Goal: Task Accomplishment & Management: Use online tool/utility

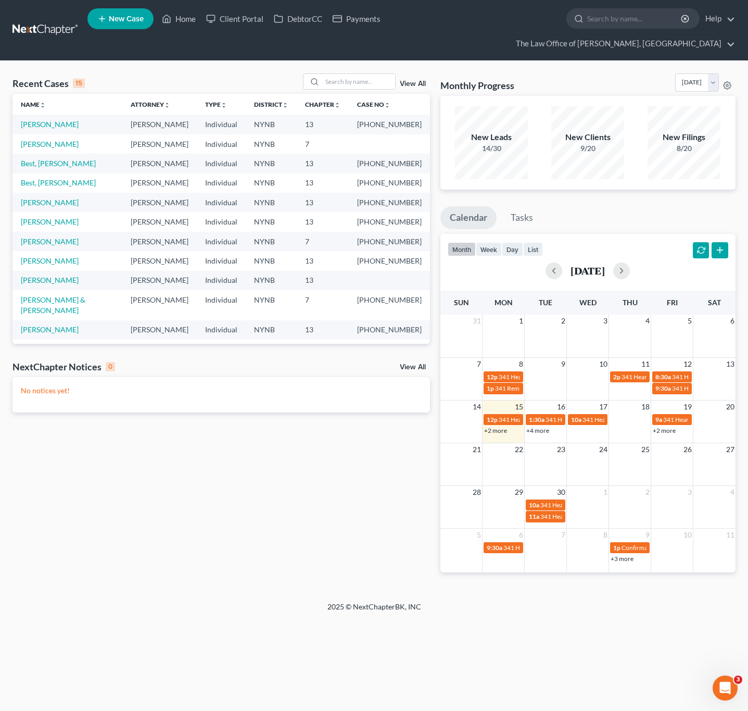
click at [232, 69] on div "Recent Cases 15 View All Name unfold_more expand_more expand_less Attorney unfo…" at bounding box center [374, 331] width 748 height 541
click at [365, 80] on input "search" at bounding box center [358, 81] width 73 height 15
type input "m"
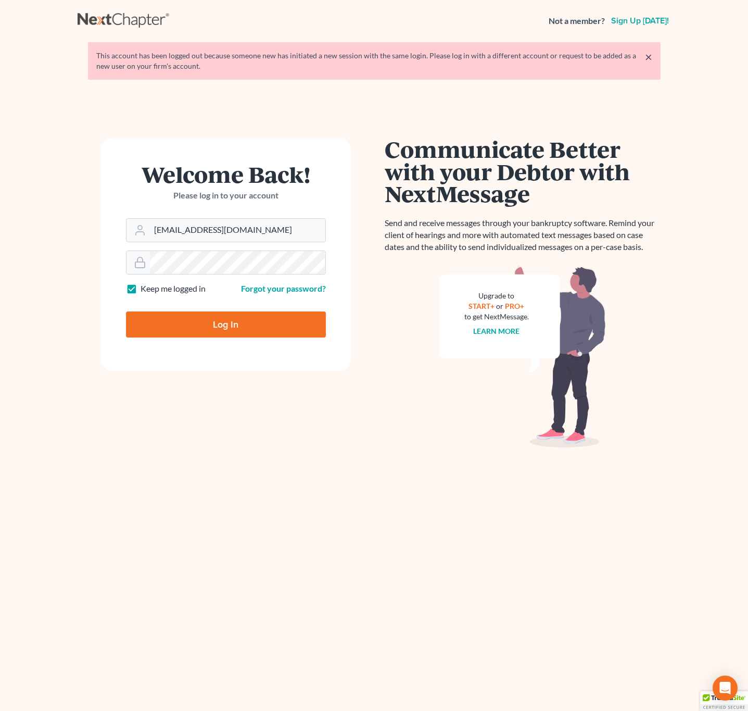
click at [222, 317] on input "Log In" at bounding box center [226, 324] width 200 height 26
type input "Thinking..."
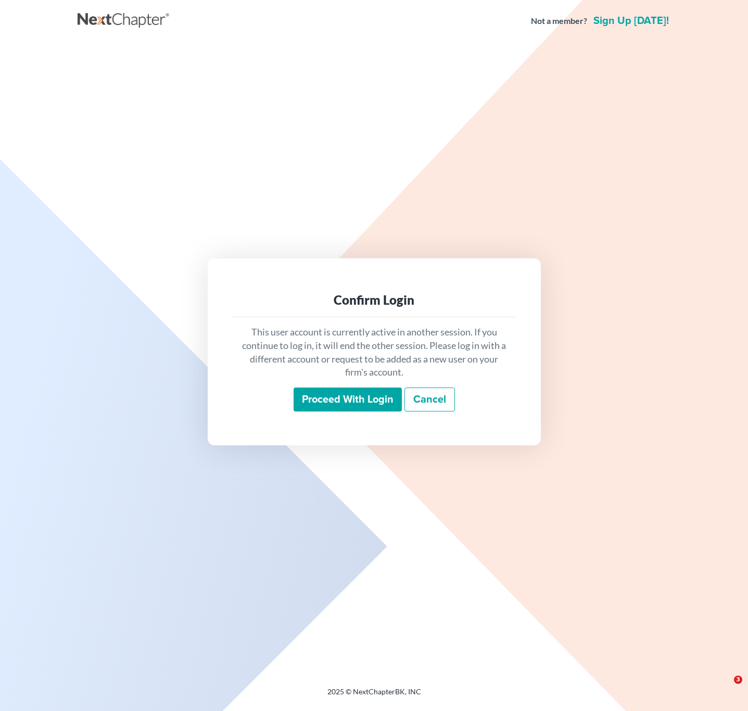
click at [325, 396] on input "Proceed with login" at bounding box center [348, 400] width 108 height 24
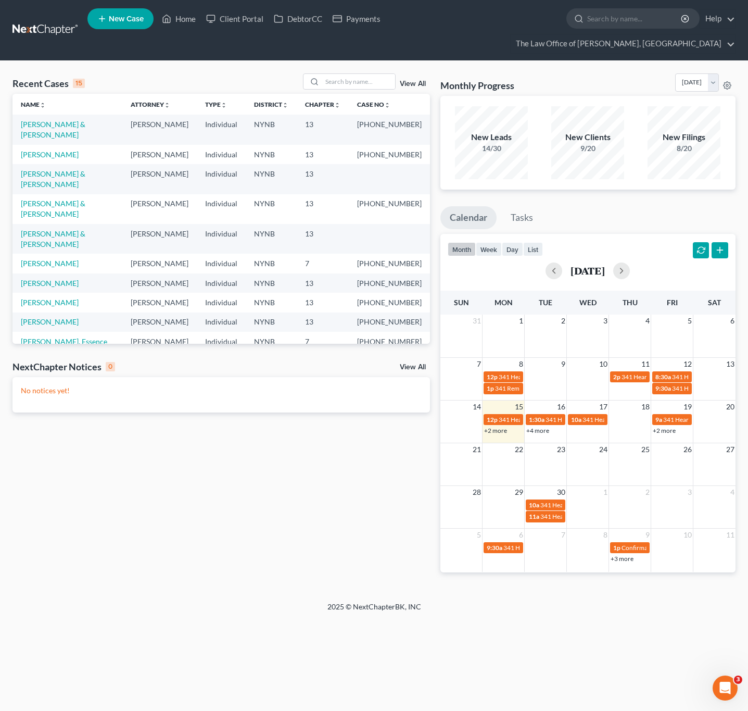
click at [376, 68] on div "Recent Cases 15 View All Name unfold_more expand_more expand_less Attorney unfo…" at bounding box center [374, 331] width 748 height 541
click at [372, 80] on input "search" at bounding box center [358, 81] width 73 height 15
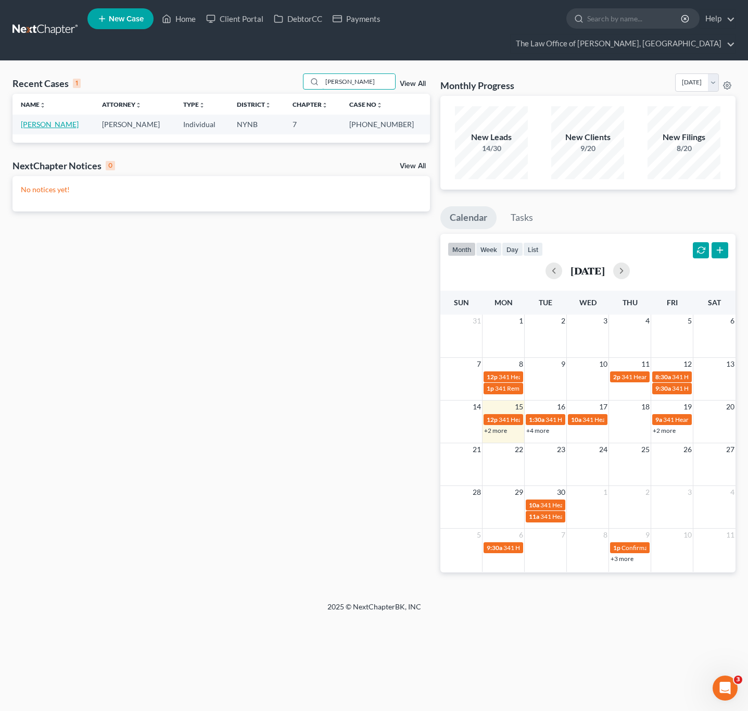
type input "[PERSON_NAME]"
click at [50, 129] on link "[PERSON_NAME]" at bounding box center [50, 124] width 58 height 9
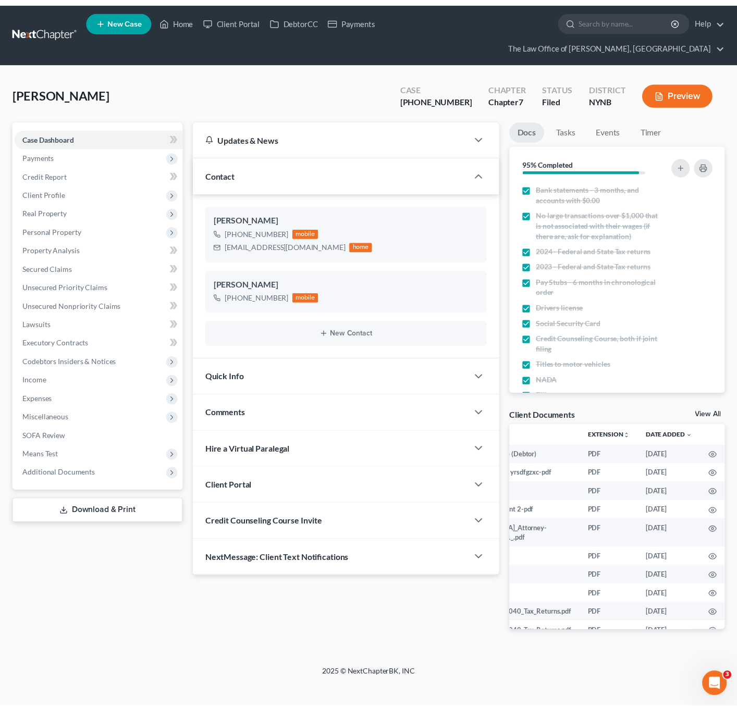
scroll to position [0, 96]
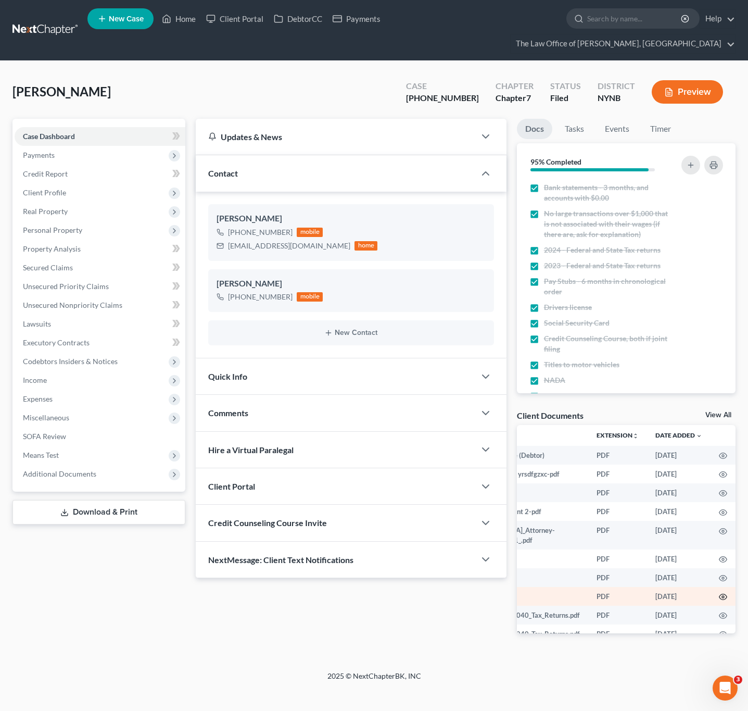
click at [722, 597] on circle "button" at bounding box center [723, 597] width 2 height 2
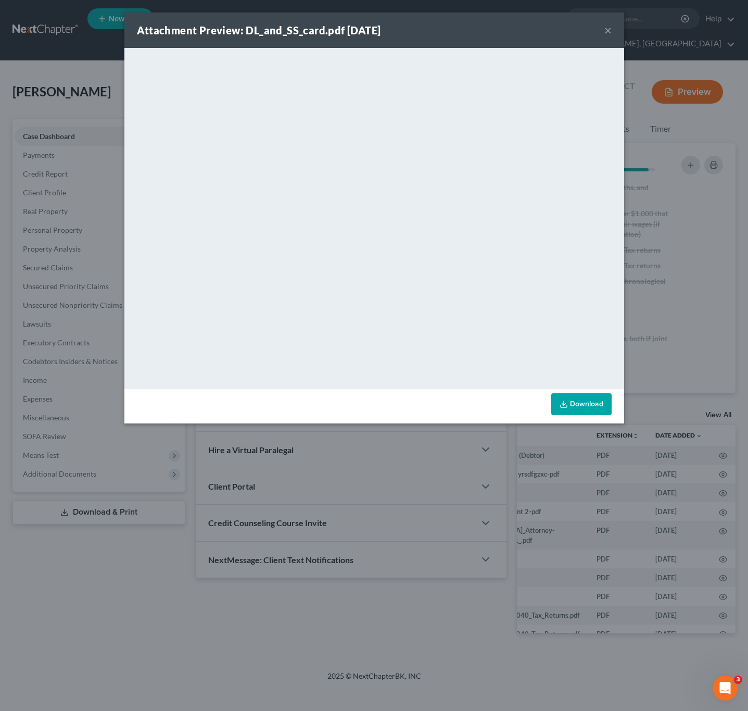
click at [611, 30] on button "×" at bounding box center [608, 30] width 7 height 13
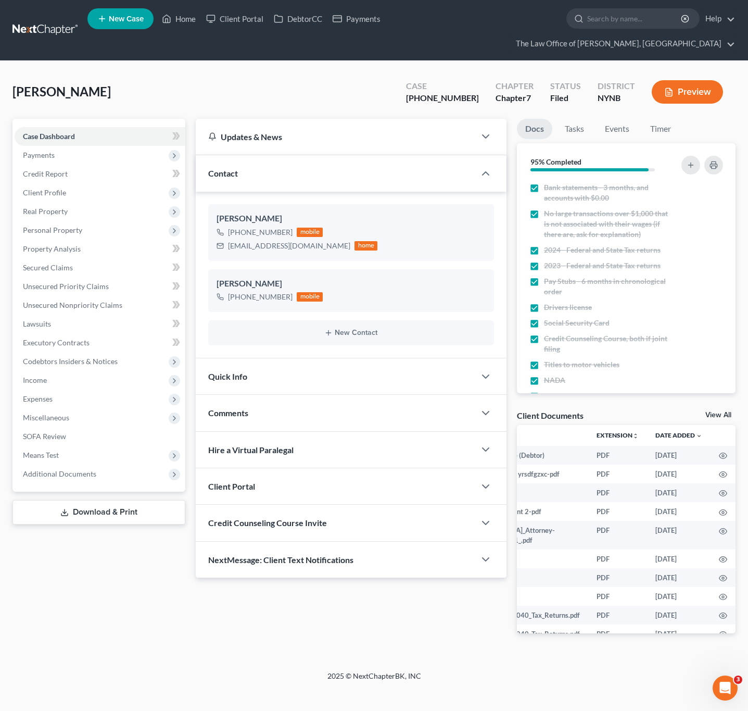
click at [717, 411] on div "Client Documents View All" at bounding box center [626, 417] width 219 height 15
click at [713, 417] on link "View All" at bounding box center [719, 414] width 26 height 7
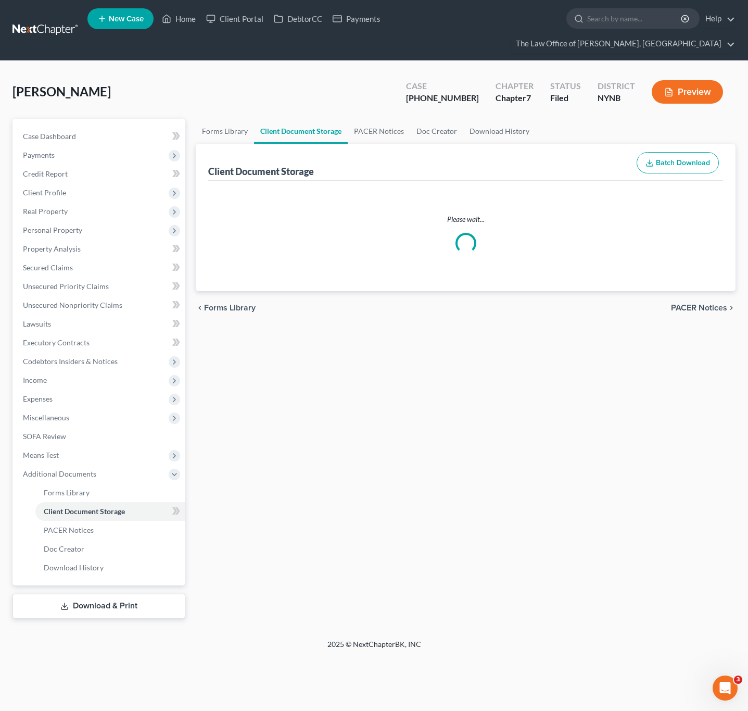
select select "5"
select select "1"
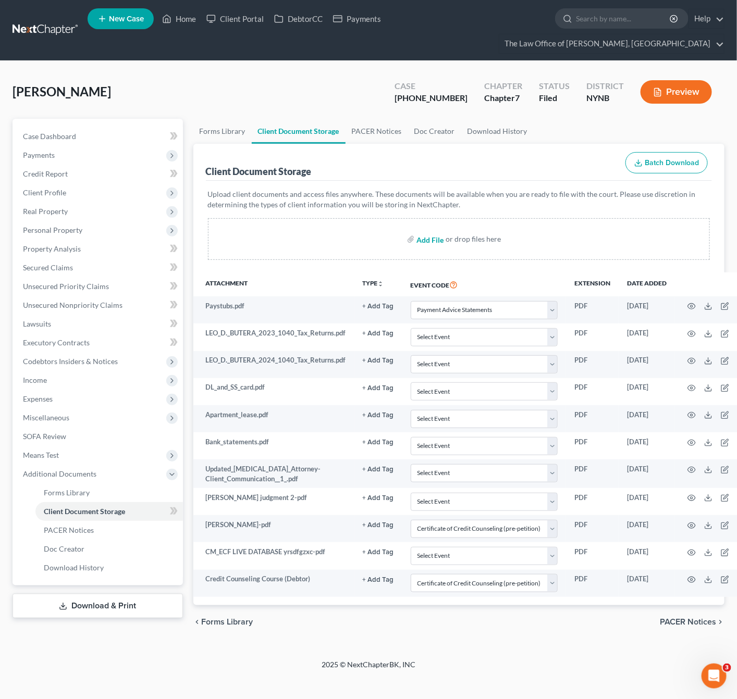
click at [433, 239] on input "file" at bounding box center [428, 239] width 25 height 19
type input "C:\fakepath\[PERSON_NAME] trust.pdf"
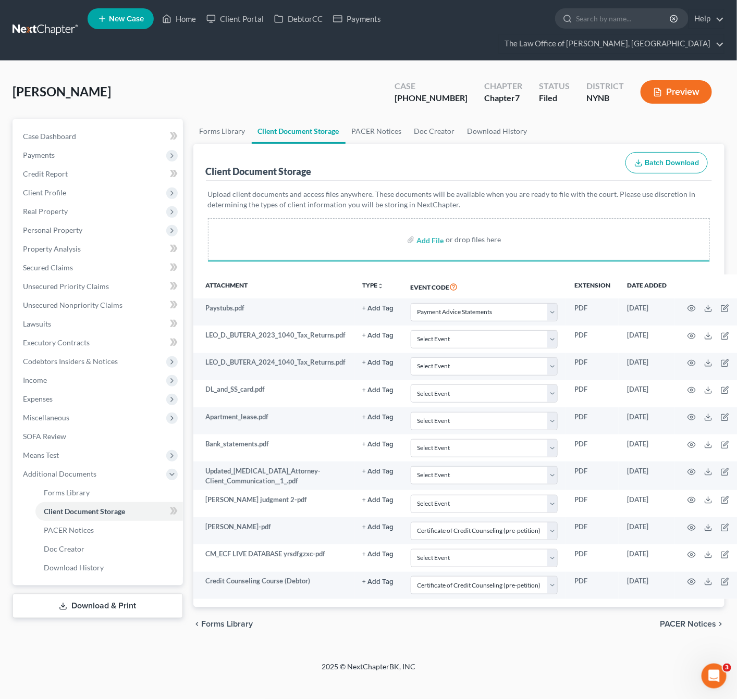
select select "5"
select select "1"
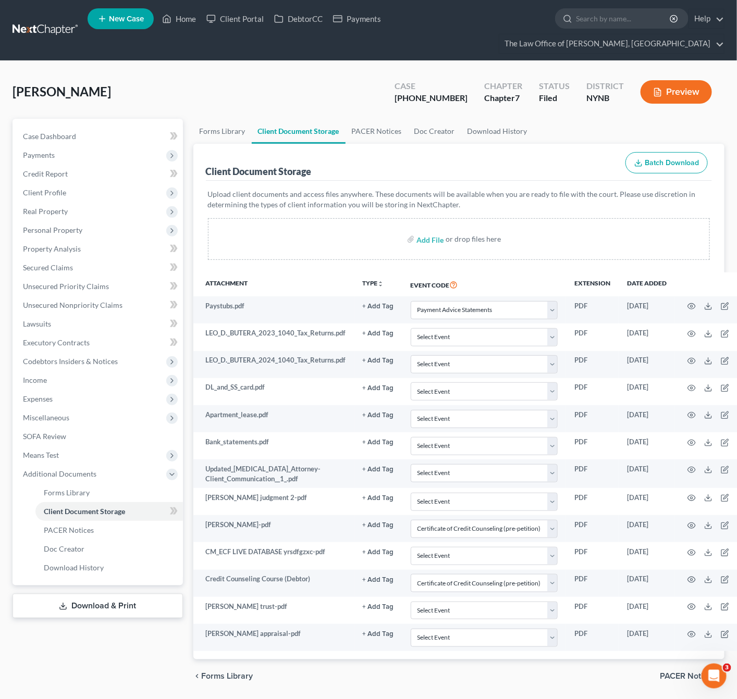
select select "5"
select select "1"
click at [177, 10] on link "Home" at bounding box center [179, 18] width 44 height 19
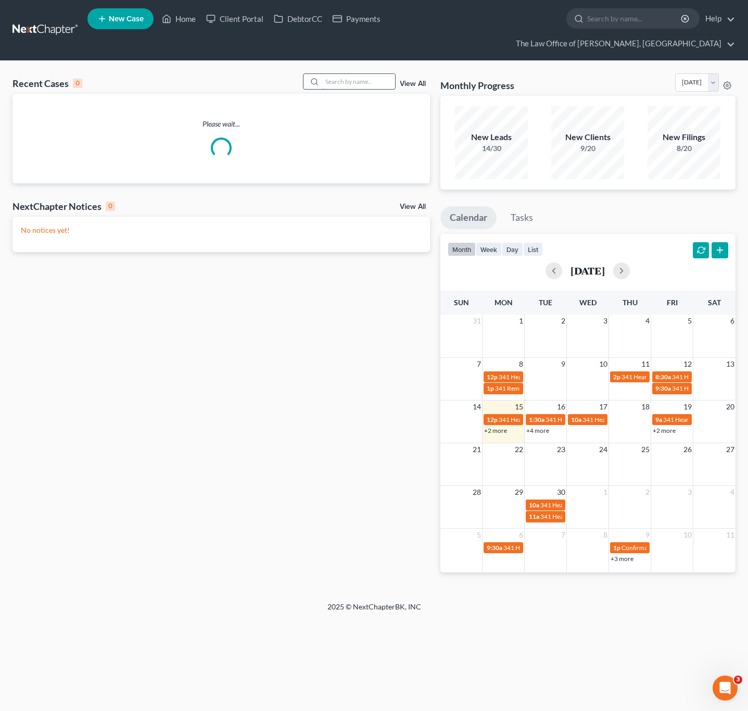
click at [376, 84] on input "search" at bounding box center [358, 81] width 73 height 15
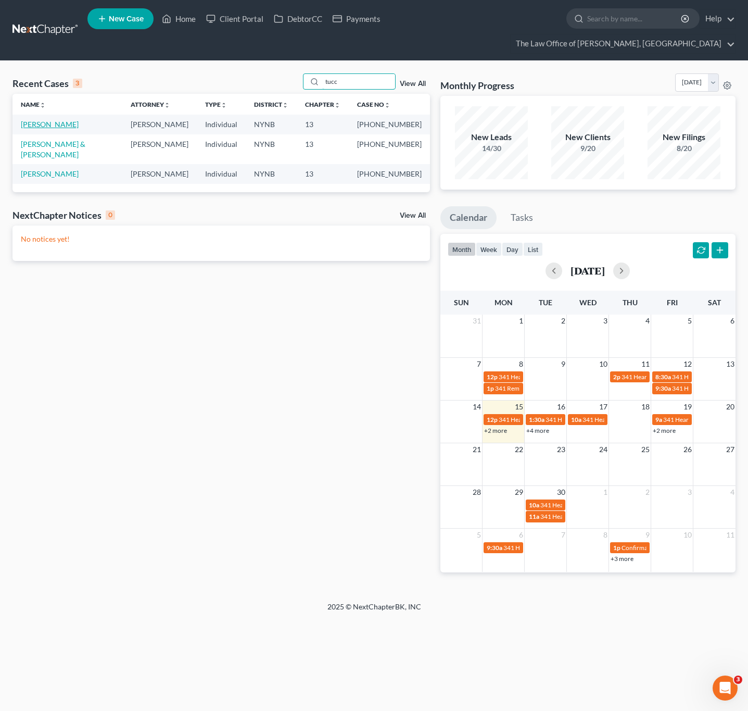
type input "tucc"
click at [60, 123] on link "[PERSON_NAME]" at bounding box center [50, 124] width 58 height 9
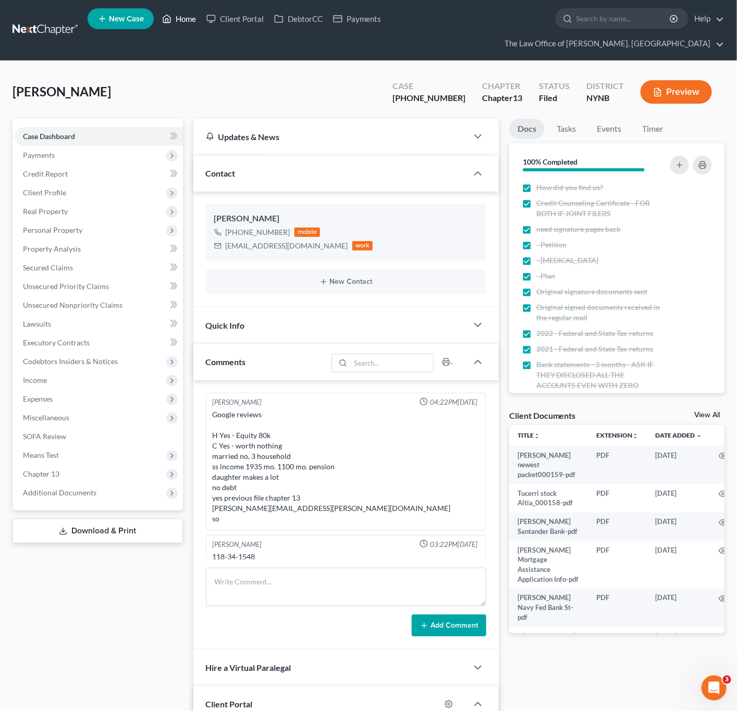
click at [186, 22] on link "Home" at bounding box center [179, 18] width 44 height 19
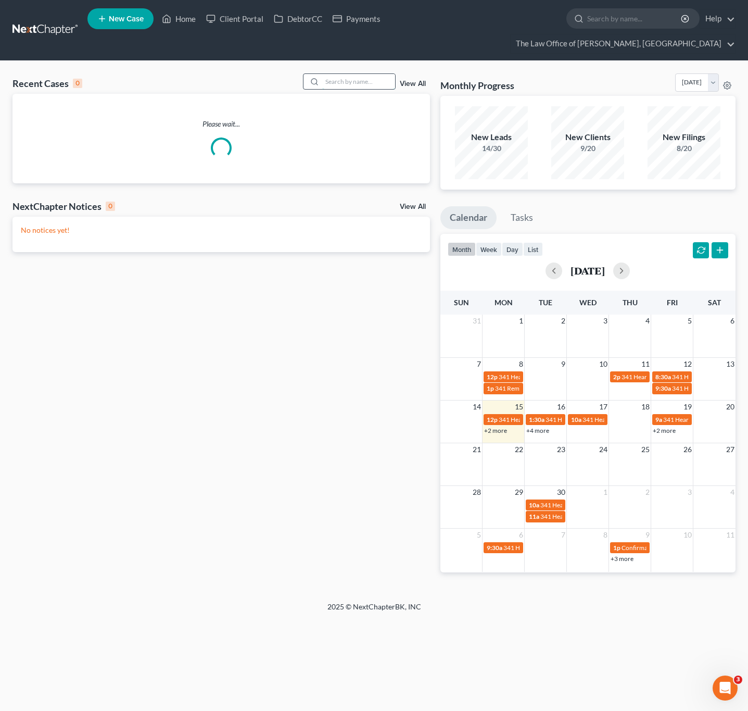
click at [339, 79] on input "search" at bounding box center [358, 81] width 73 height 15
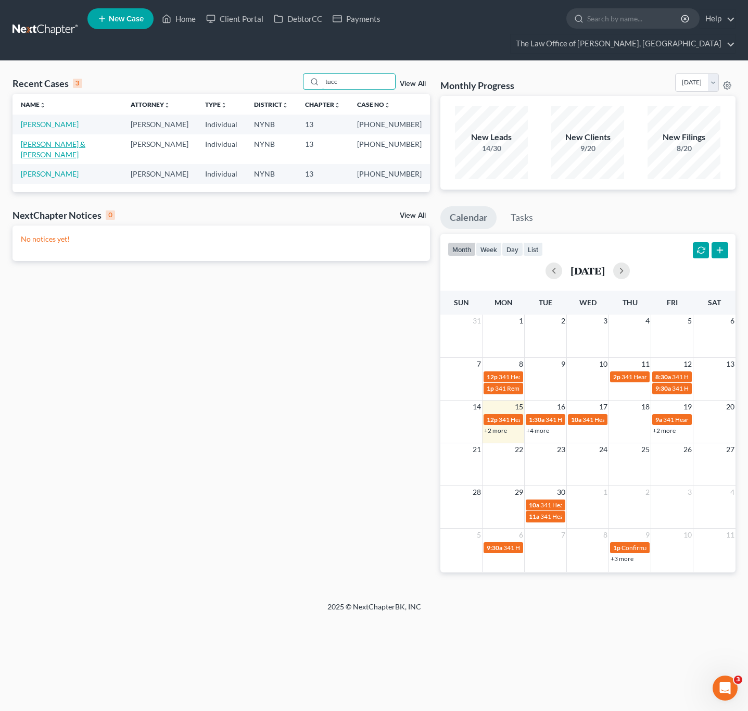
type input "tucc"
click at [58, 141] on link "[PERSON_NAME] & [PERSON_NAME]" at bounding box center [53, 149] width 65 height 19
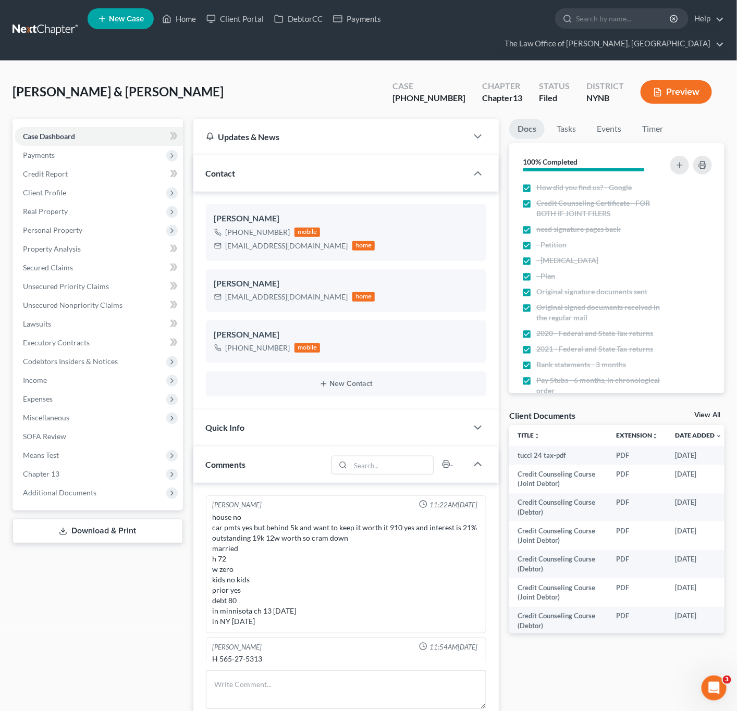
scroll to position [100, 0]
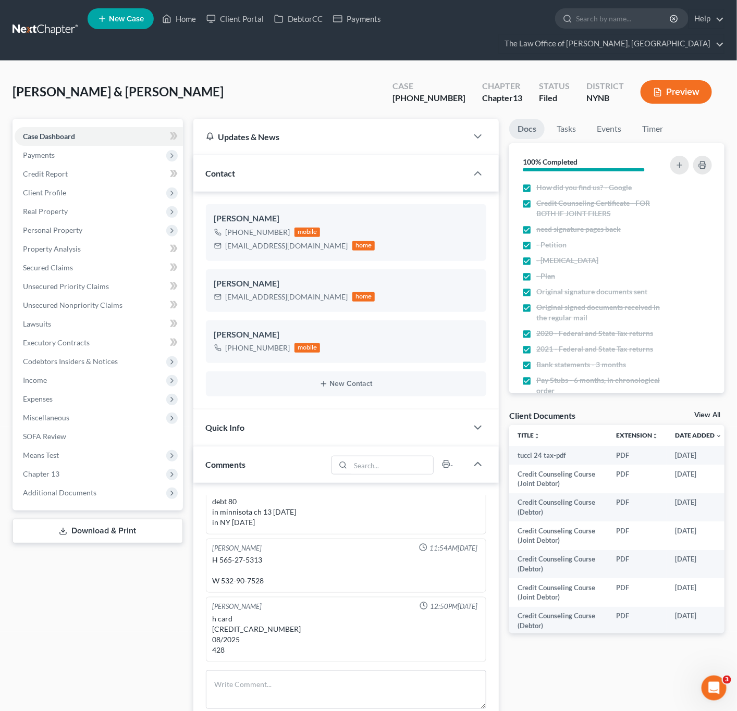
click at [705, 417] on link "View All" at bounding box center [707, 414] width 26 height 7
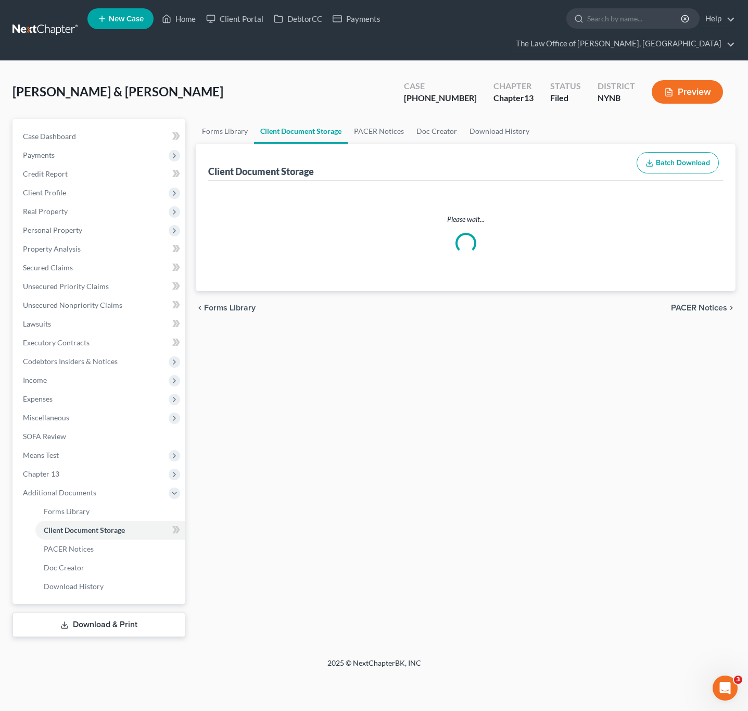
select select "1"
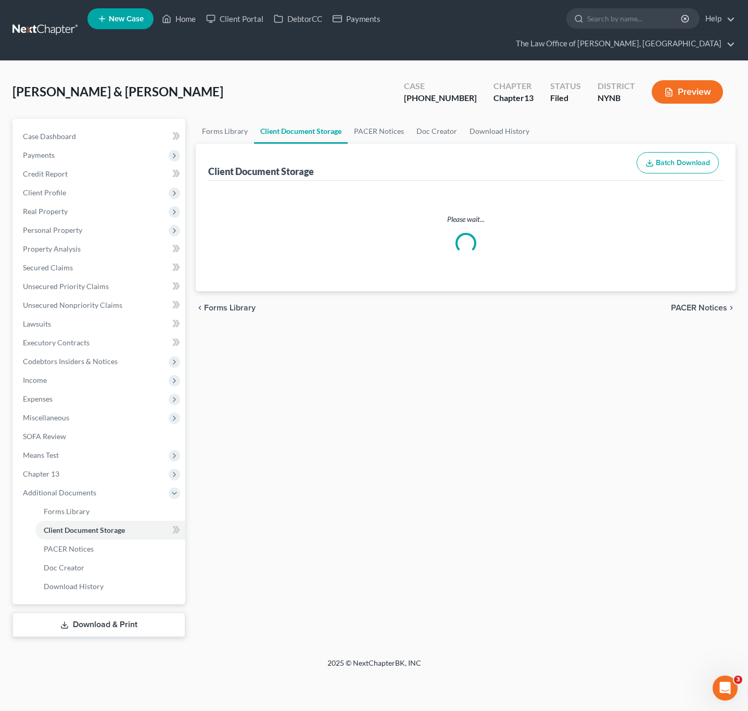
select select "1"
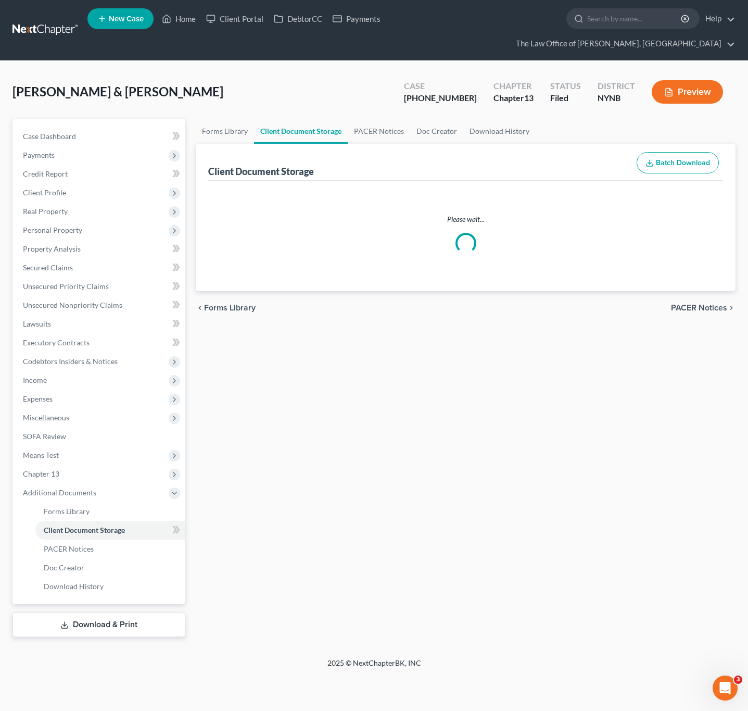
select select "1"
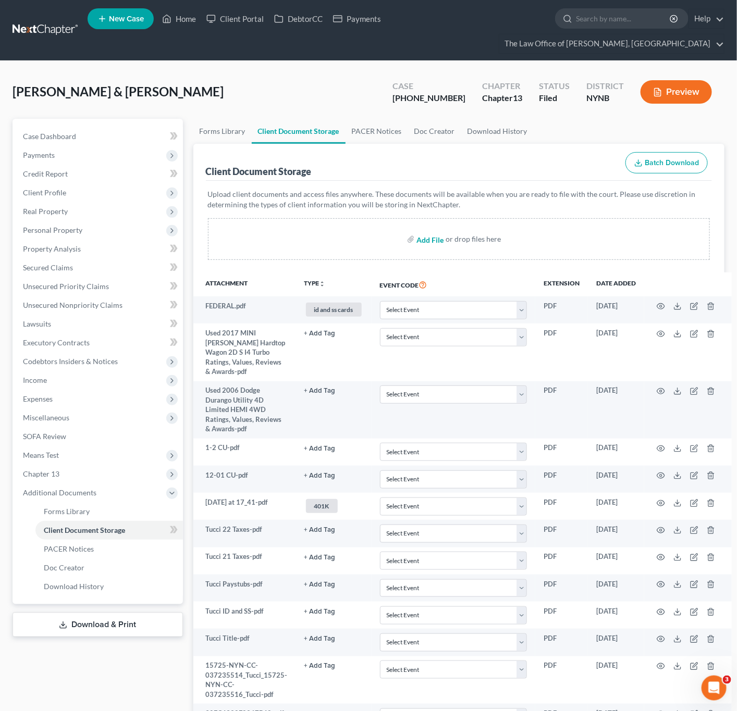
click at [429, 240] on input "file" at bounding box center [428, 239] width 25 height 19
type input "C:\fakepath\tucci 24 taxes.pdf"
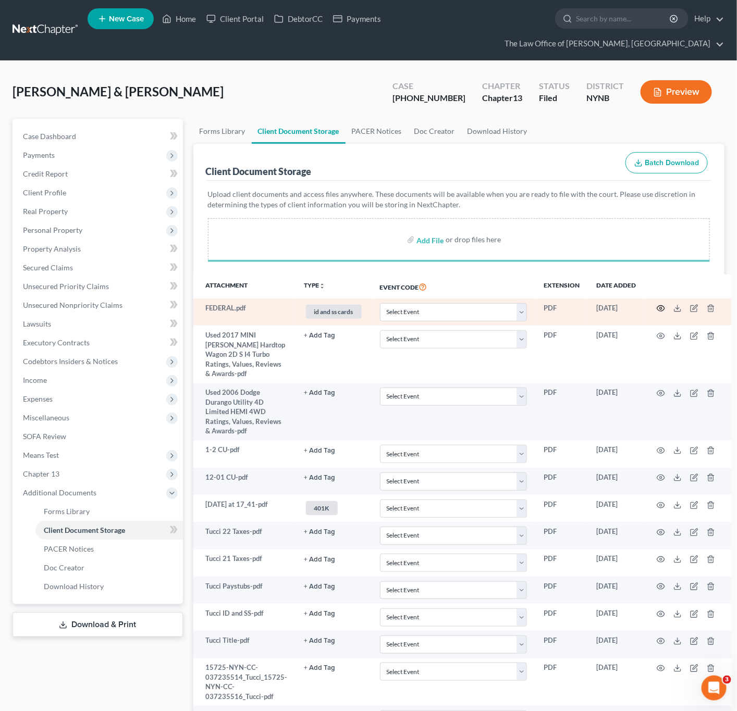
click at [660, 306] on icon "button" at bounding box center [661, 309] width 8 height 6
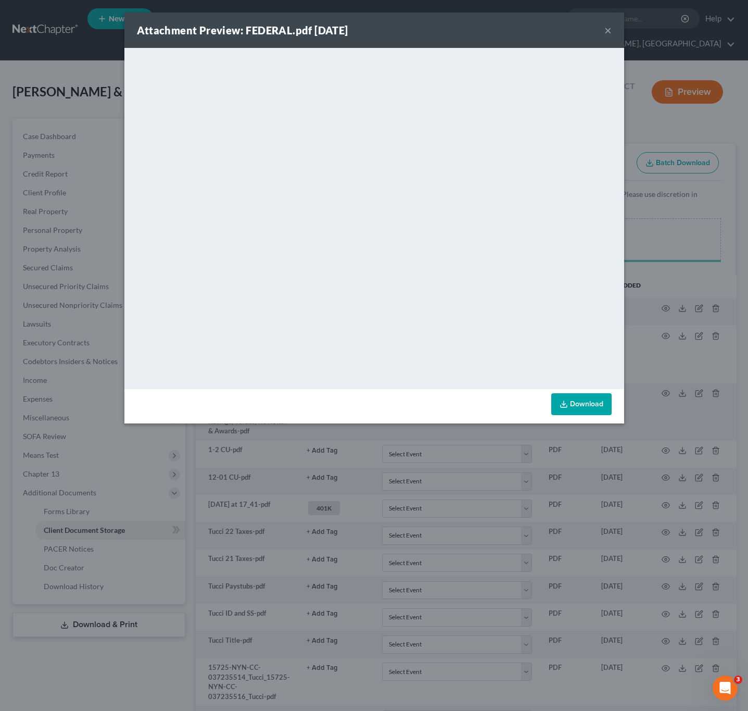
click at [657, 294] on div "Attachment Preview: FEDERAL.pdf [DATE] × <object ng-attr-data='[URL][DOMAIN_NAM…" at bounding box center [374, 355] width 748 height 711
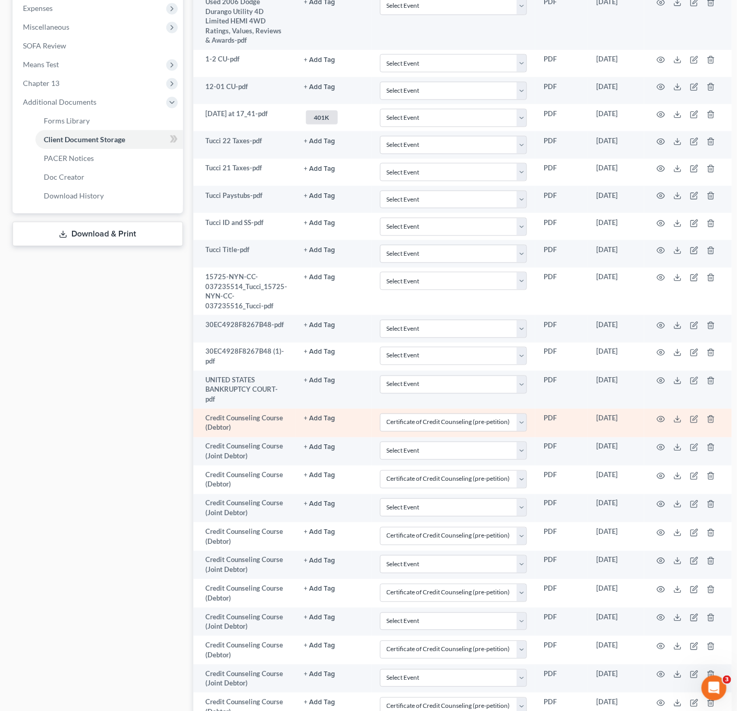
scroll to position [619, 0]
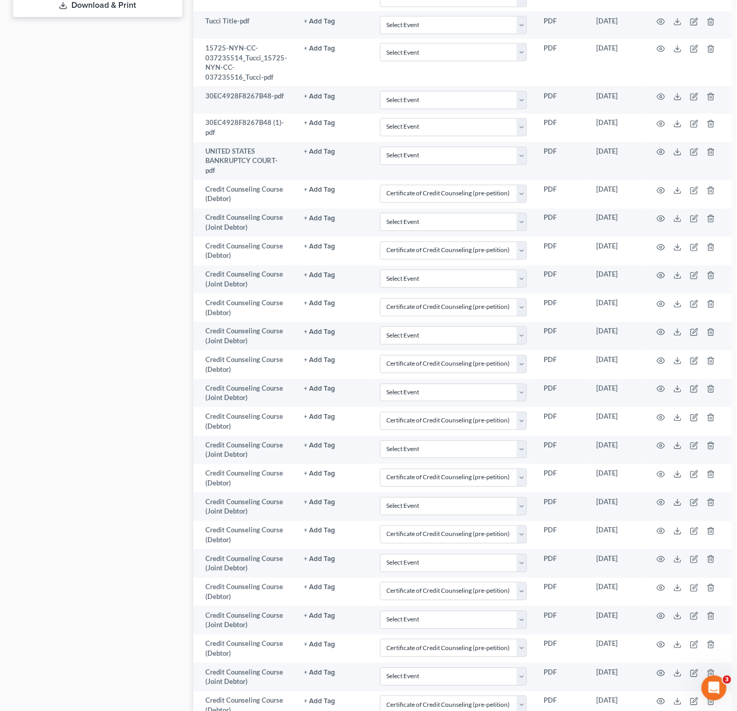
click at [170, 21] on div "Case Dashboard Payments Invoices Payments Payments Credit Report Client Profile" at bounding box center [97, 186] width 181 height 1375
click at [181, 16] on div "Case Dashboard Payments Invoices Payments Payments Credit Report Client Profile" at bounding box center [97, 186] width 181 height 1375
select select "1"
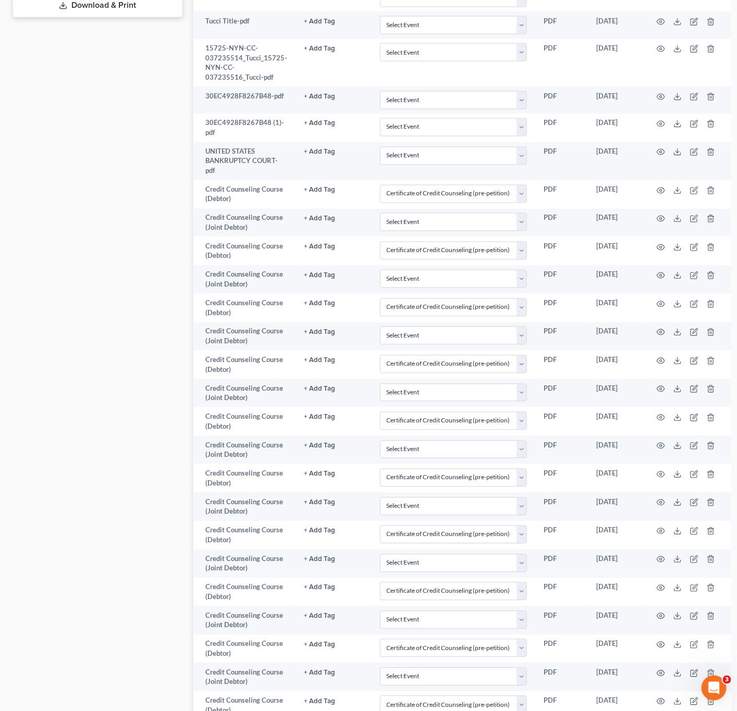
select select "1"
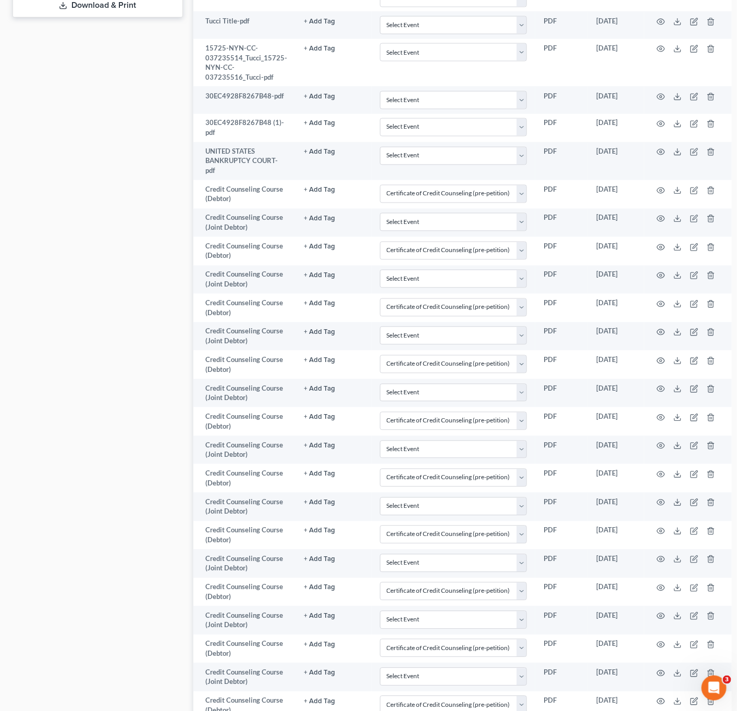
select select "1"
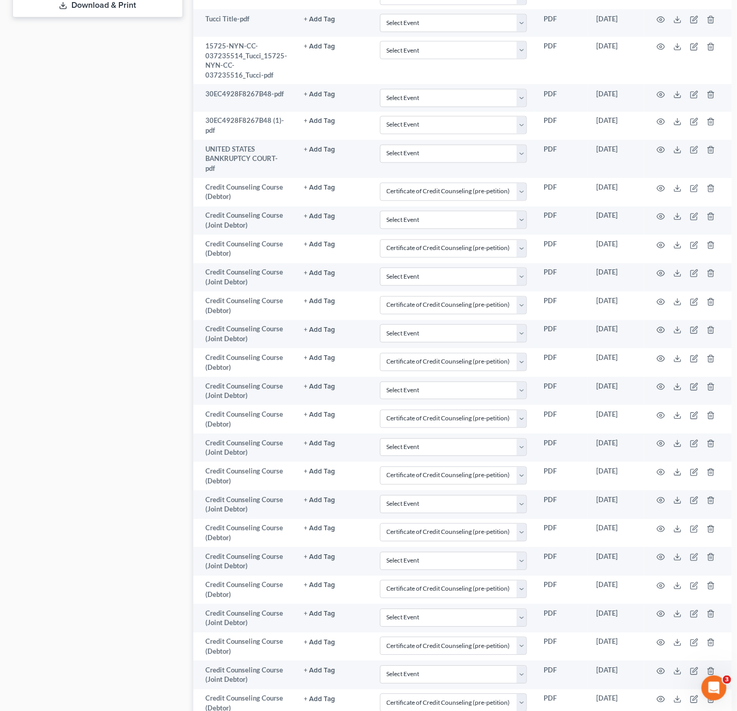
scroll to position [0, 0]
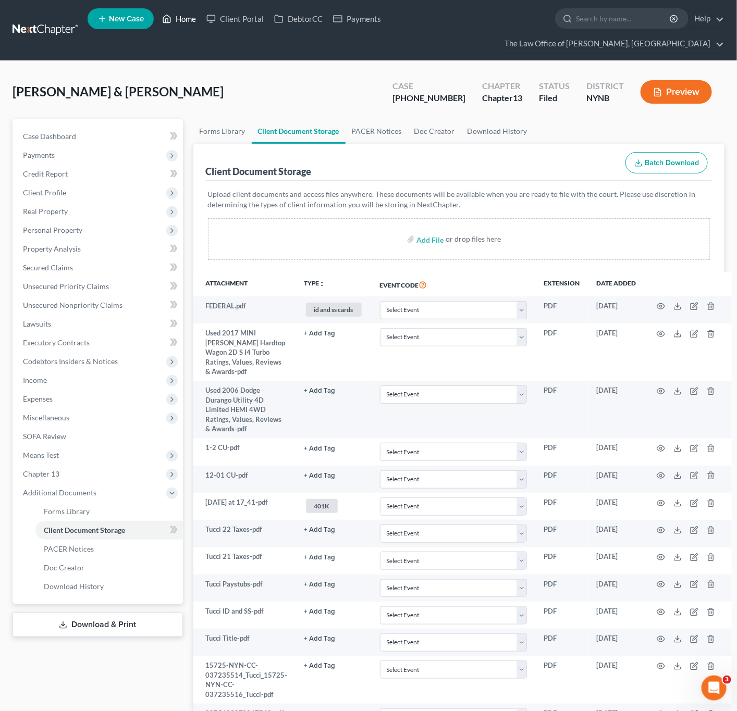
click at [172, 16] on link "Home" at bounding box center [179, 18] width 44 height 19
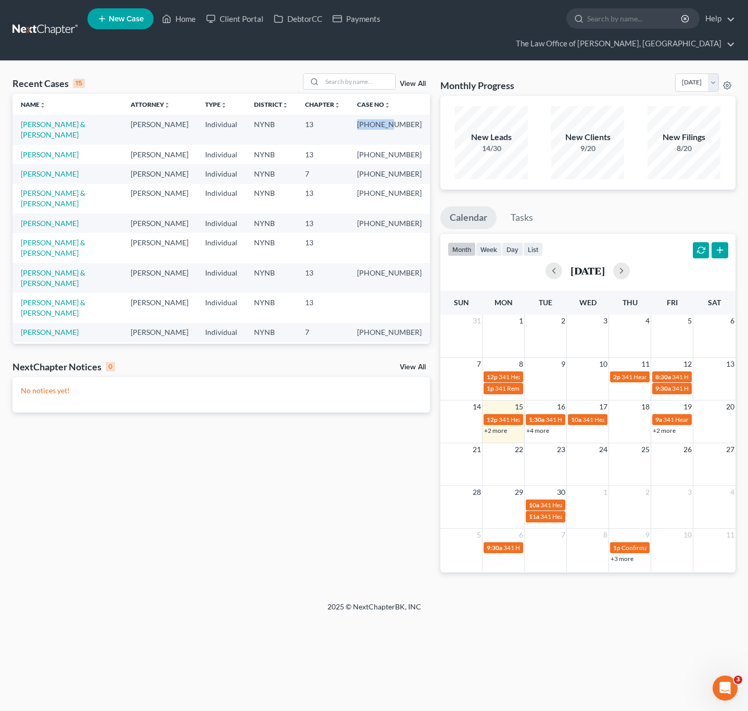
drag, startPoint x: 371, startPoint y: 125, endPoint x: 405, endPoint y: 127, distance: 33.9
click at [405, 127] on td "[PHONE_NUMBER]" at bounding box center [389, 130] width 81 height 30
copy td "23-10242"
drag, startPoint x: 369, startPoint y: 185, endPoint x: 402, endPoint y: 180, distance: 33.1
click at [402, 180] on td "[PHONE_NUMBER]" at bounding box center [389, 173] width 81 height 19
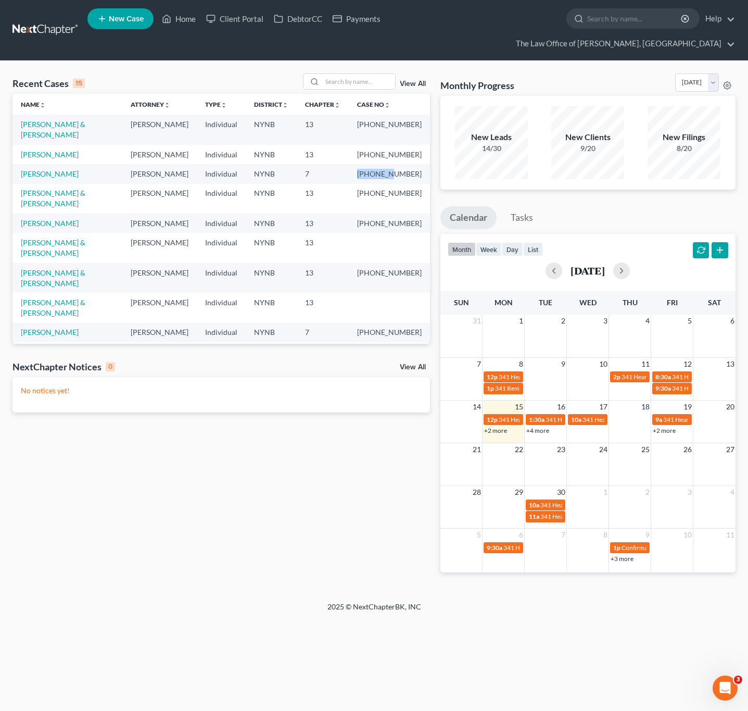
copy td "25-10921"
